Goal: Task Accomplishment & Management: Manage account settings

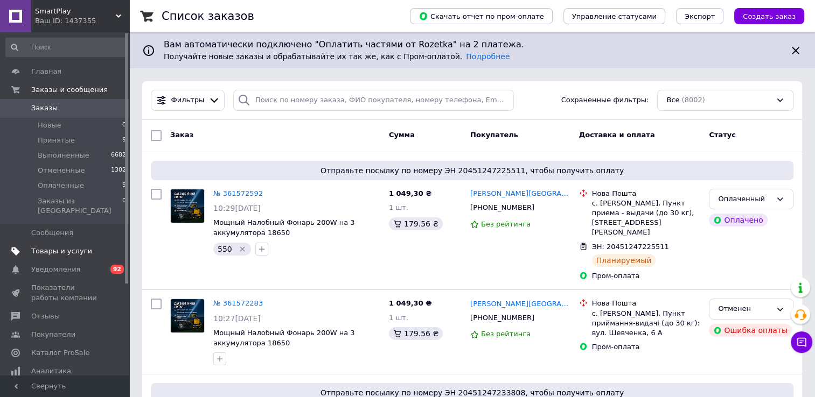
click at [43, 242] on link "Товары и услуги" at bounding box center [66, 251] width 132 height 18
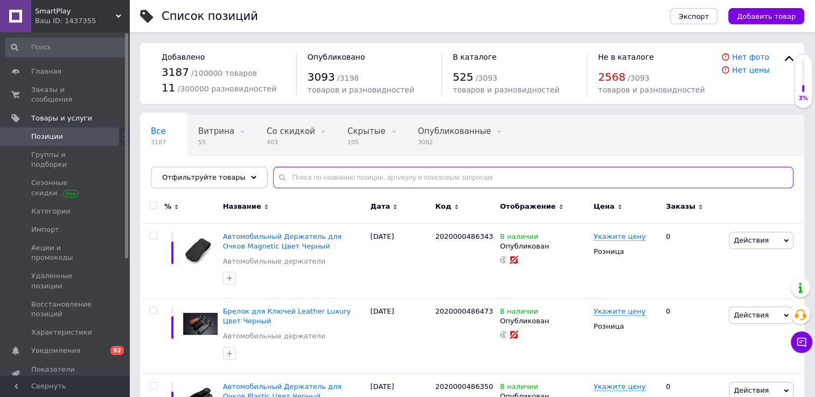
click at [325, 180] on input "text" at bounding box center [533, 178] width 520 height 22
paste input "[CREDIT_CARD_NUMBER]"
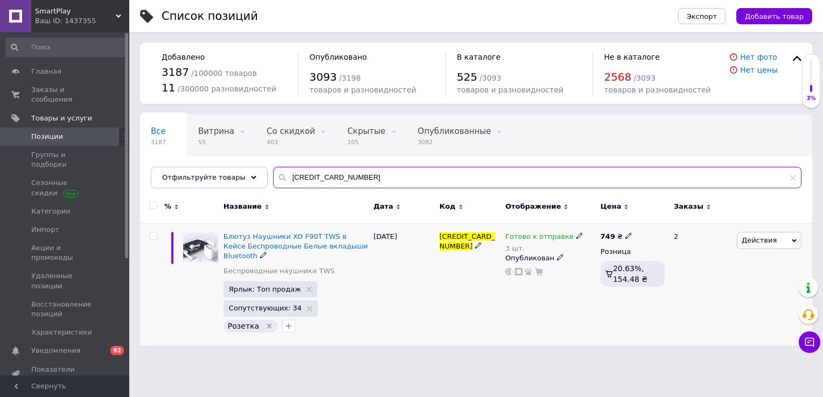
type input "[CREDIT_CARD_NUMBER]"
click at [625, 234] on icon at bounding box center [628, 236] width 6 height 6
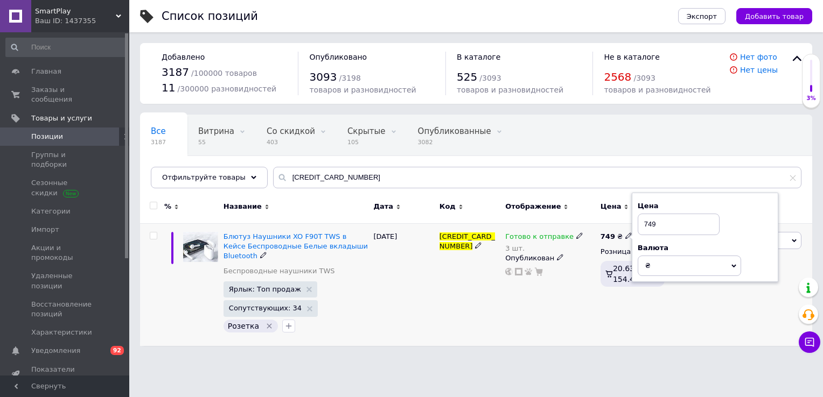
click at [560, 308] on div "Готово к отправке 3 шт. Опубликован" at bounding box center [549, 284] width 95 height 123
click at [625, 234] on icon at bounding box center [628, 236] width 6 height 6
click at [648, 222] on input "749" at bounding box center [678, 225] width 82 height 22
type input "649"
click at [569, 304] on div "Готово к отправке 3 шт. Опубликован" at bounding box center [549, 284] width 95 height 123
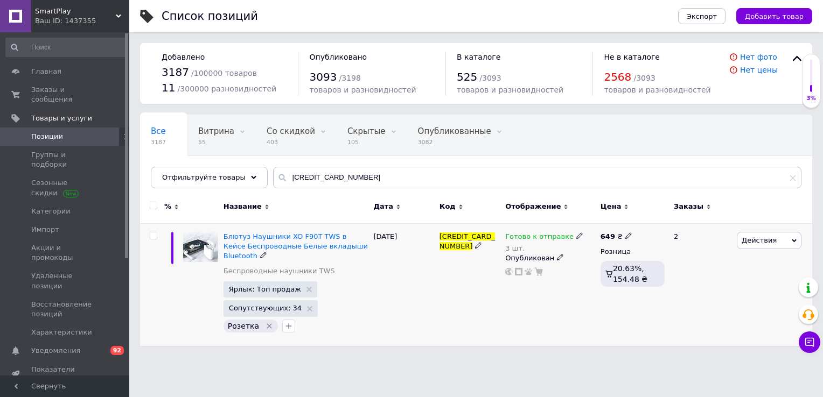
click at [625, 234] on icon at bounding box center [628, 236] width 6 height 6
click at [648, 226] on input "649" at bounding box center [678, 225] width 82 height 22
click at [649, 225] on input "749" at bounding box center [678, 225] width 82 height 22
type input "749"
click at [586, 307] on div "Готово к отправке 3 шт. Опубликован" at bounding box center [549, 284] width 95 height 123
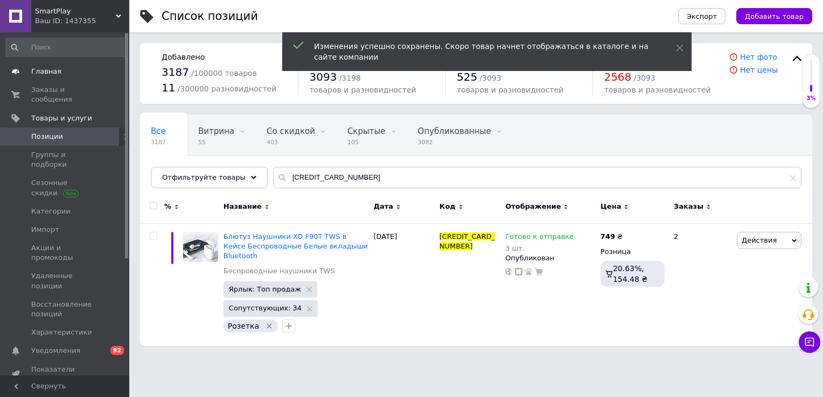
click at [64, 72] on span "Главная" at bounding box center [65, 72] width 68 height 10
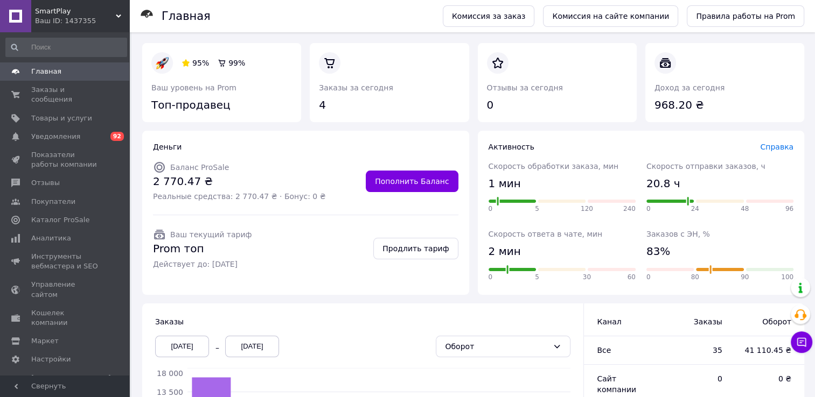
click at [72, 73] on span "Главная" at bounding box center [65, 72] width 68 height 10
click at [60, 94] on span "Заказы и сообщения" at bounding box center [65, 94] width 68 height 19
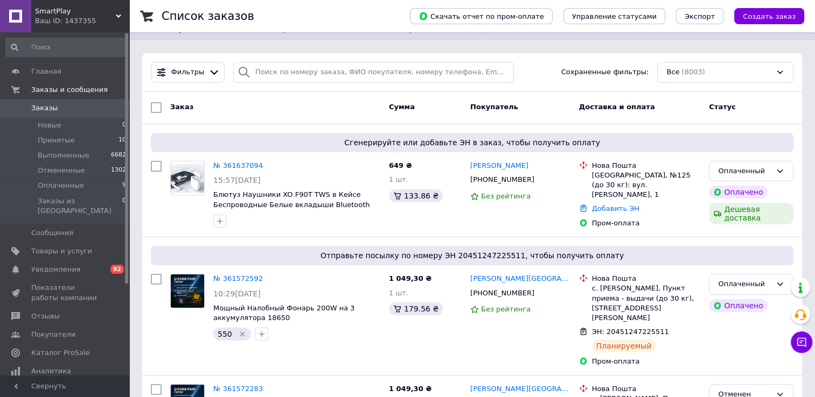
scroll to position [39, 0]
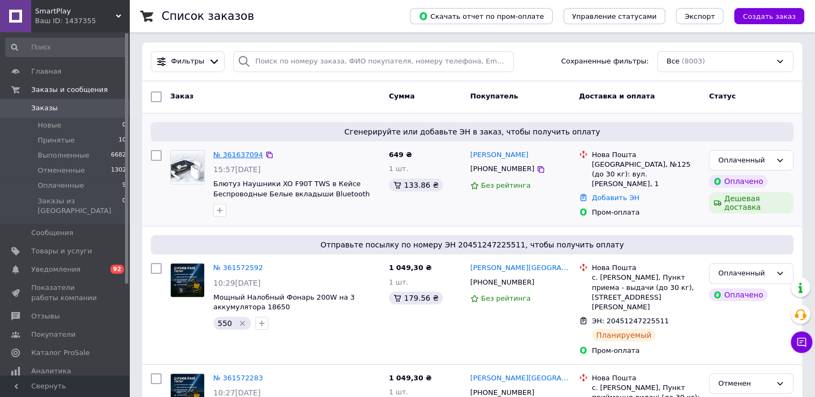
click at [228, 156] on link "№ 361637094" at bounding box center [238, 155] width 50 height 8
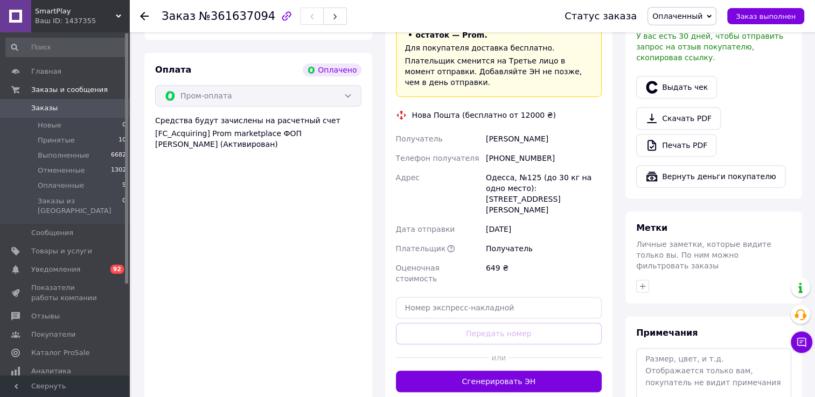
scroll to position [640, 0]
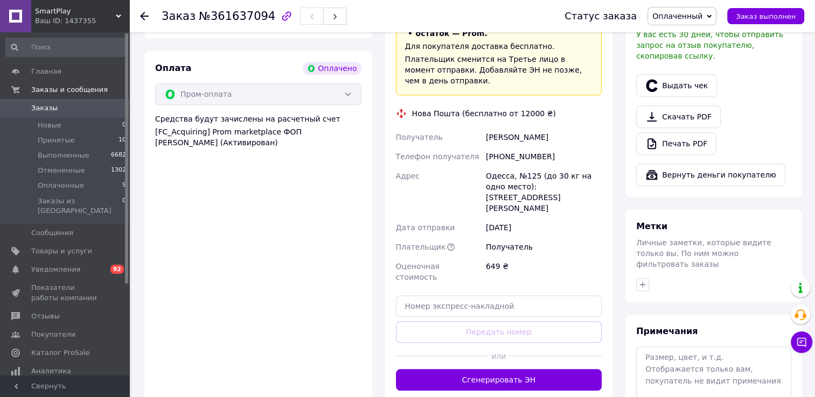
click at [527, 340] on div "Доставка Редактировать «Дешевая доставка»   для продавца [GEOGRAPHIC_DATA] на P…" at bounding box center [499, 154] width 228 height 494
click at [528, 369] on button "Сгенерировать ЭН" at bounding box center [499, 380] width 206 height 22
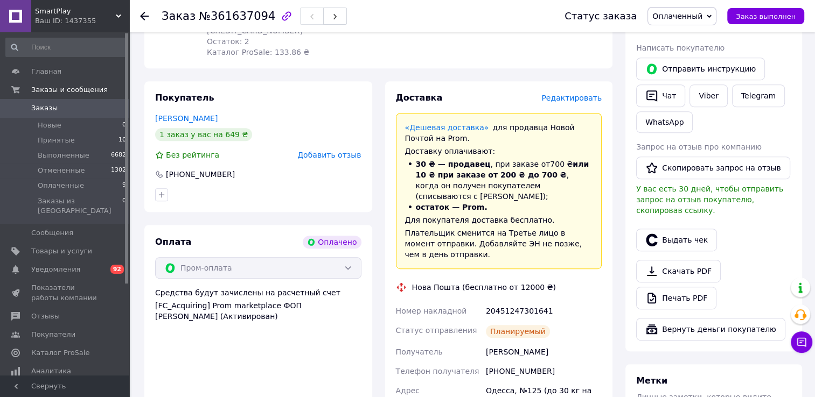
scroll to position [466, 0]
copy div "20451247301641"
drag, startPoint x: 545, startPoint y: 285, endPoint x: 483, endPoint y: 281, distance: 61.5
click at [483, 301] on div "20451247301641" at bounding box center [543, 310] width 120 height 19
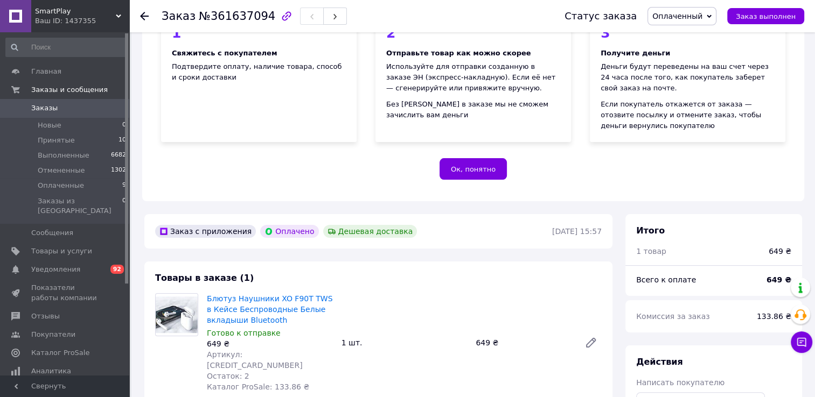
scroll to position [24, 0]
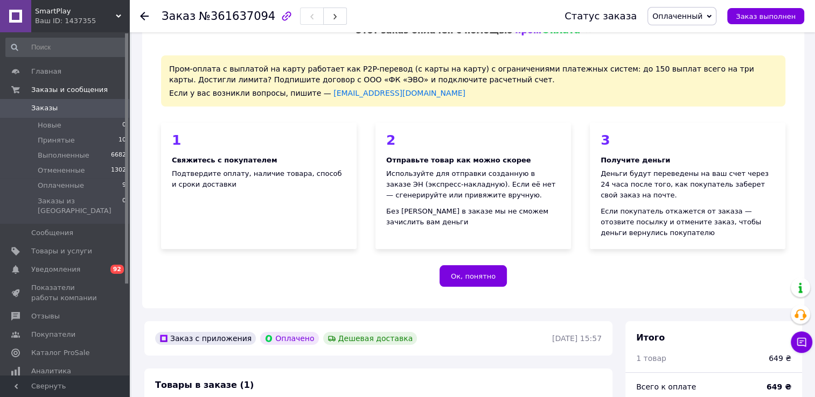
click at [140, 18] on icon at bounding box center [144, 16] width 9 height 9
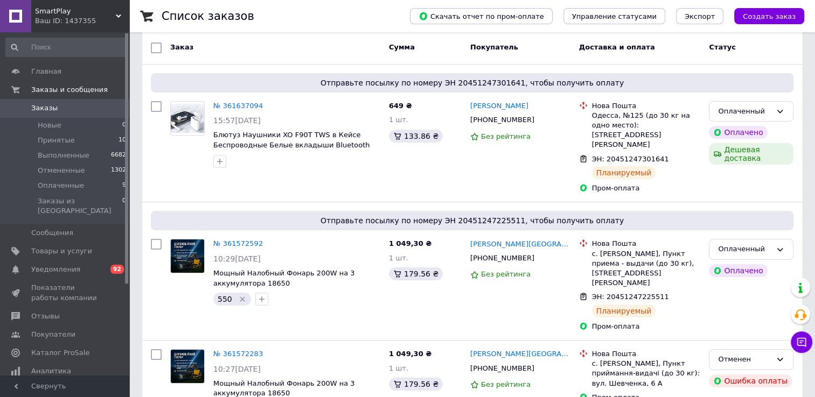
scroll to position [89, 0]
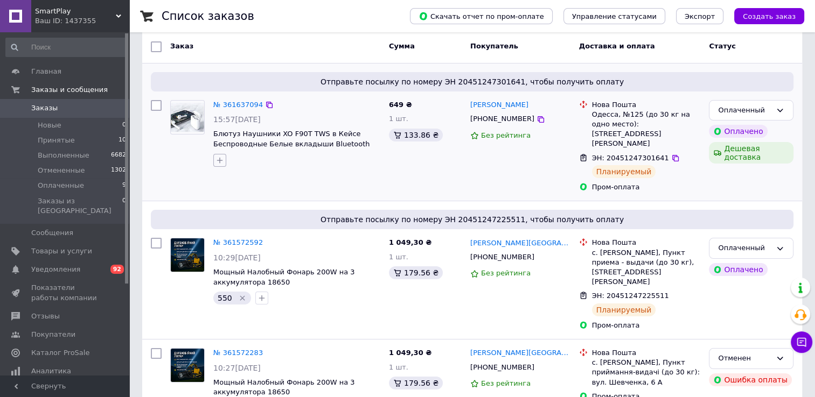
click at [216, 157] on icon "button" at bounding box center [219, 160] width 9 height 9
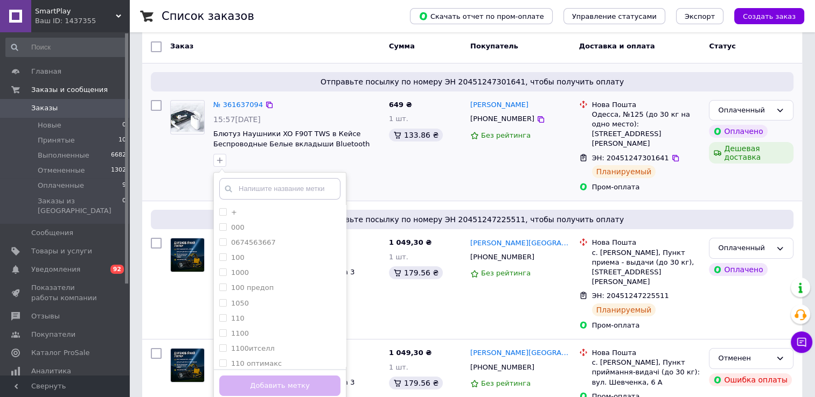
click at [248, 184] on input "text" at bounding box center [279, 189] width 121 height 22
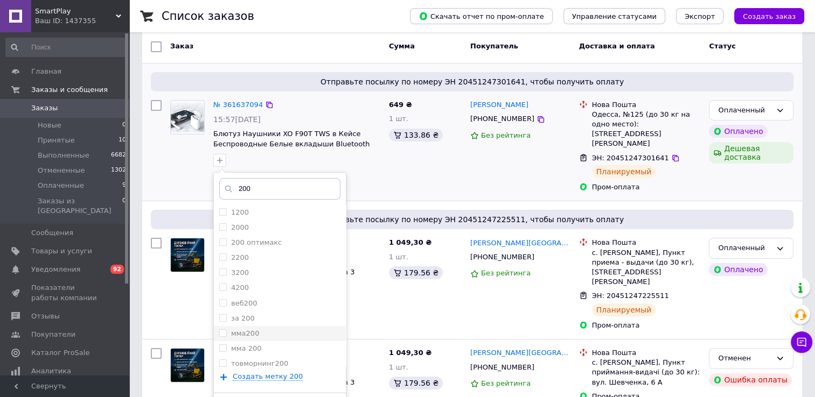
type input "200"
click at [264, 334] on div "мма200" at bounding box center [279, 334] width 121 height 10
checkbox input "true"
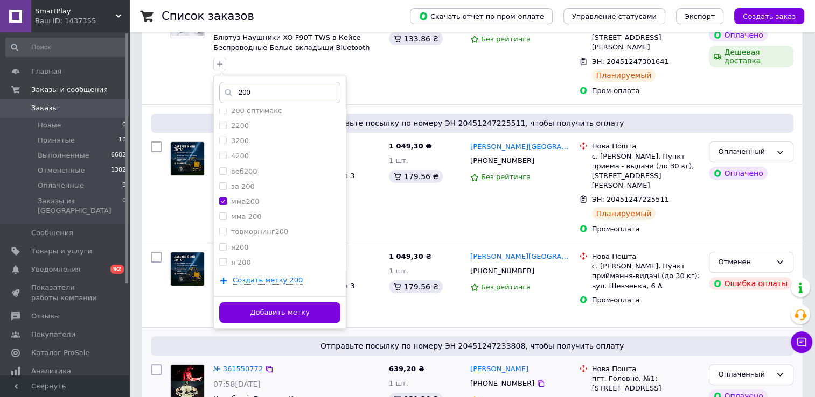
scroll to position [186, 0]
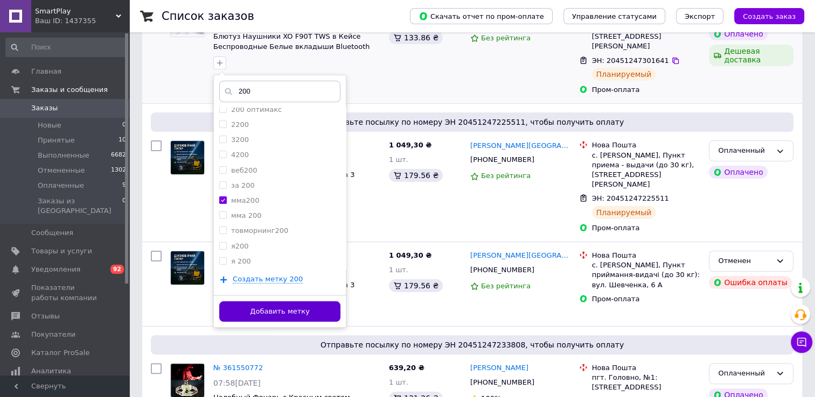
click at [308, 308] on button "Добавить метку" at bounding box center [279, 311] width 121 height 21
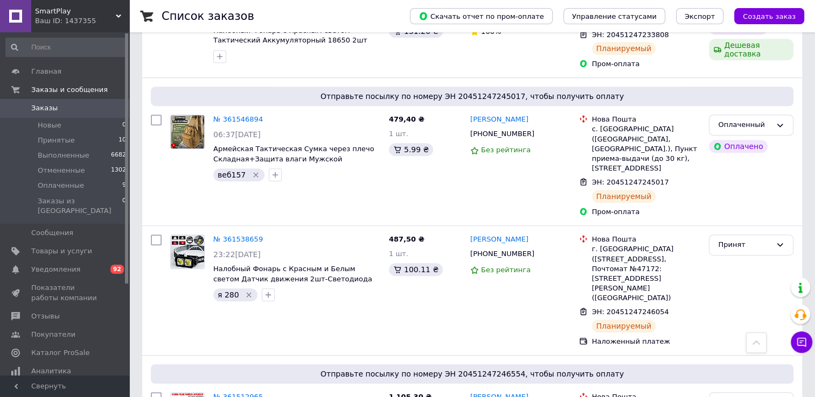
scroll to position [554, 0]
